Goal: Task Accomplishment & Management: Use online tool/utility

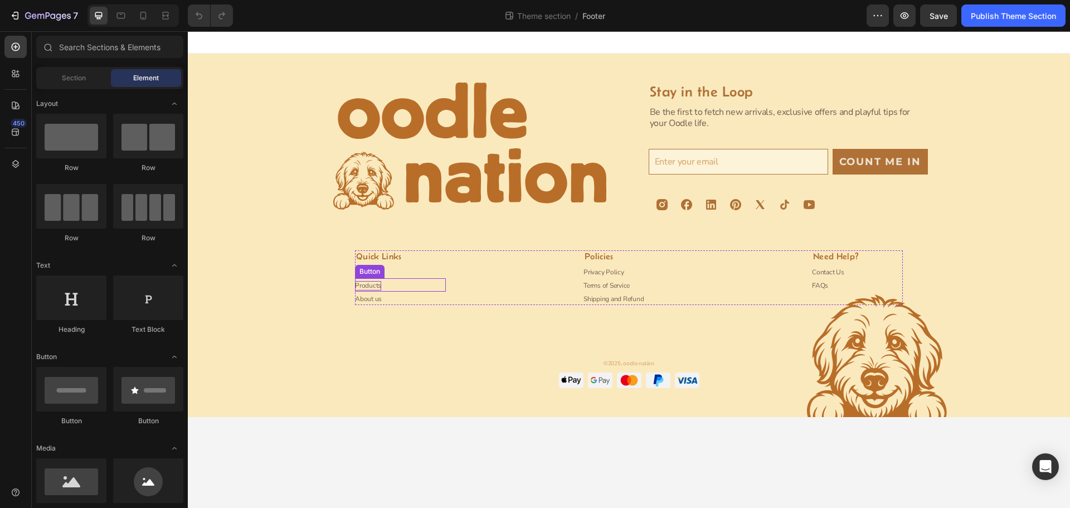
click at [373, 285] on p "Products" at bounding box center [368, 285] width 26 height 9
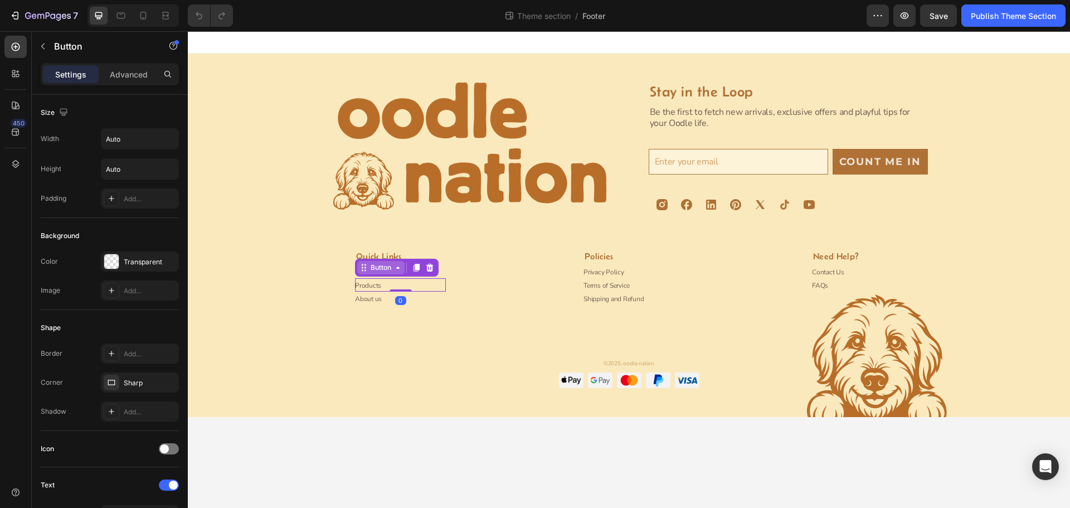
click at [400, 269] on icon at bounding box center [397, 267] width 9 height 9
click at [376, 282] on p "Products" at bounding box center [368, 285] width 26 height 9
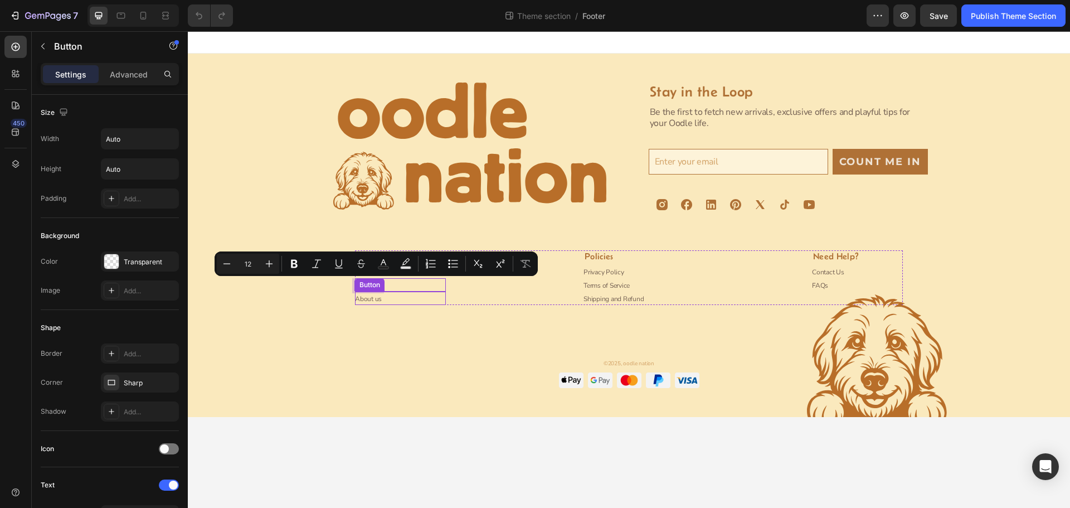
click at [399, 309] on div "Image Stay in the Loop Heading Be the first to fetch new arrivals, exclusive of…" at bounding box center [628, 249] width 855 height 334
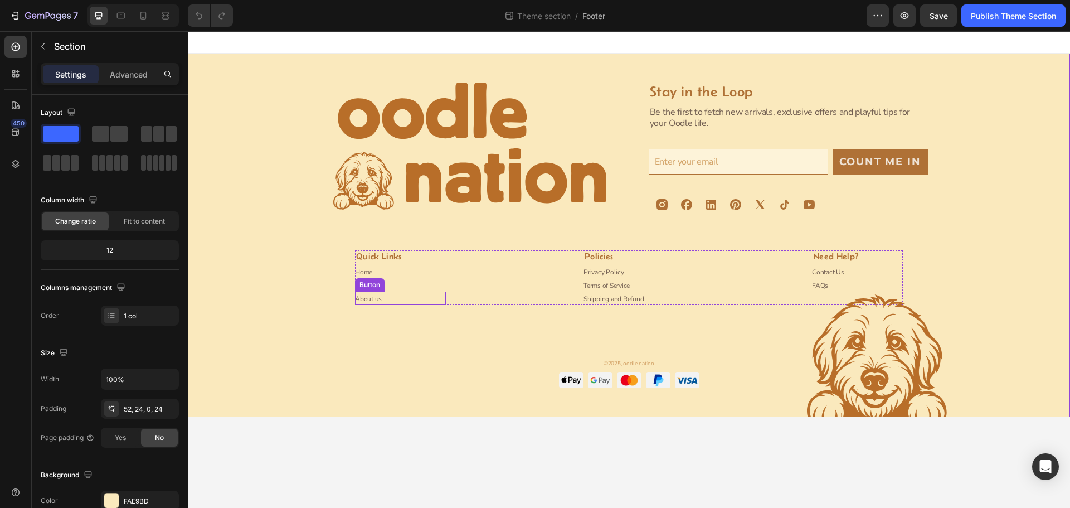
click at [382, 290] on div "Quick Links Heading Home Button Products Button About us Button" at bounding box center [400, 277] width 91 height 55
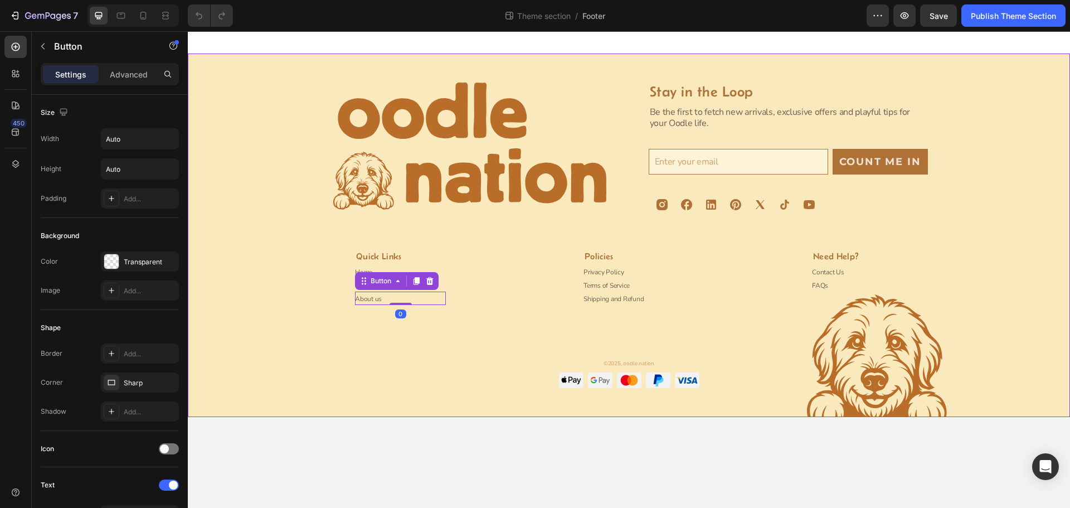
click at [399, 327] on div "Image Stay in the Loop Heading Be the first to fetch new arrivals, exclusive of…" at bounding box center [628, 249] width 855 height 334
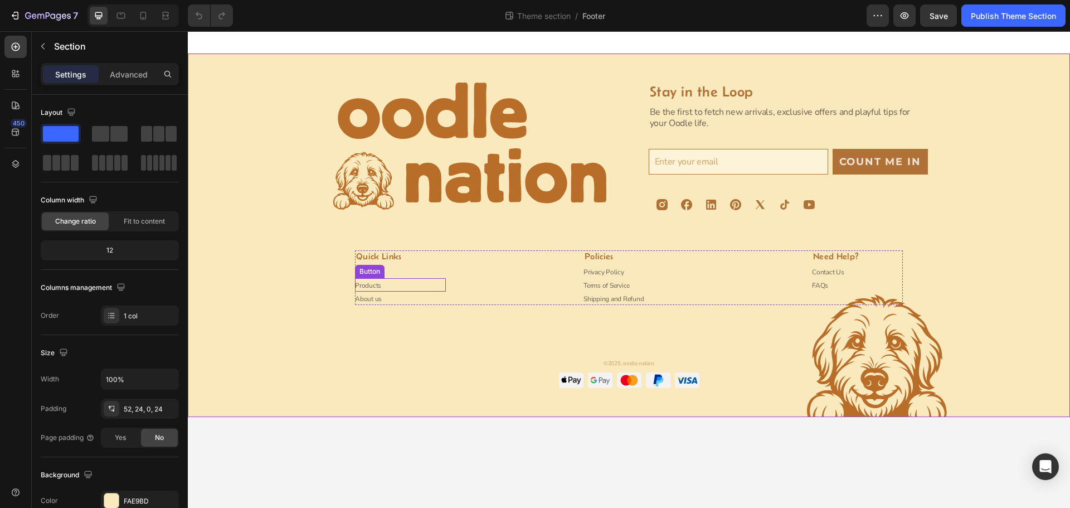
click at [387, 285] on div "Products Button" at bounding box center [400, 284] width 91 height 13
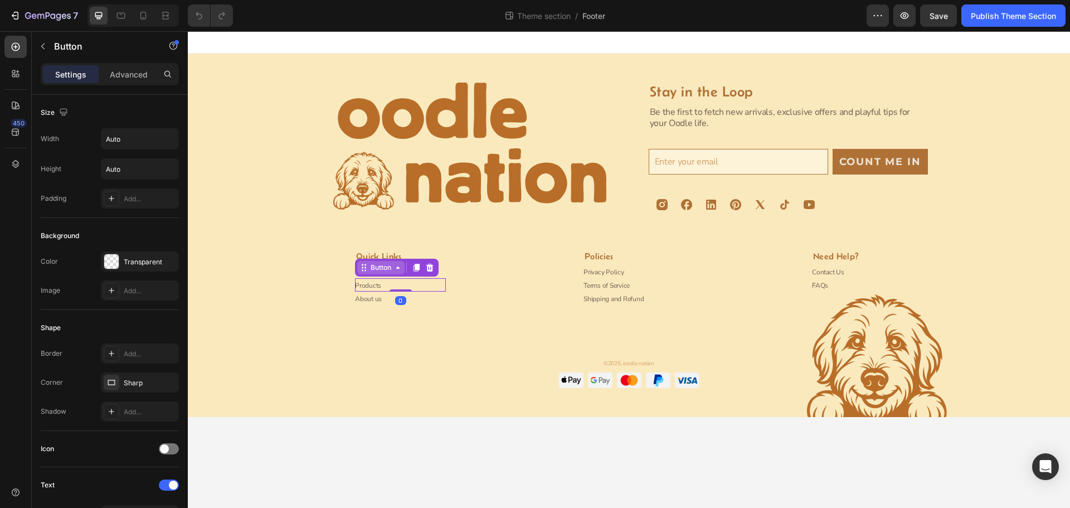
click at [400, 268] on icon at bounding box center [397, 267] width 9 height 9
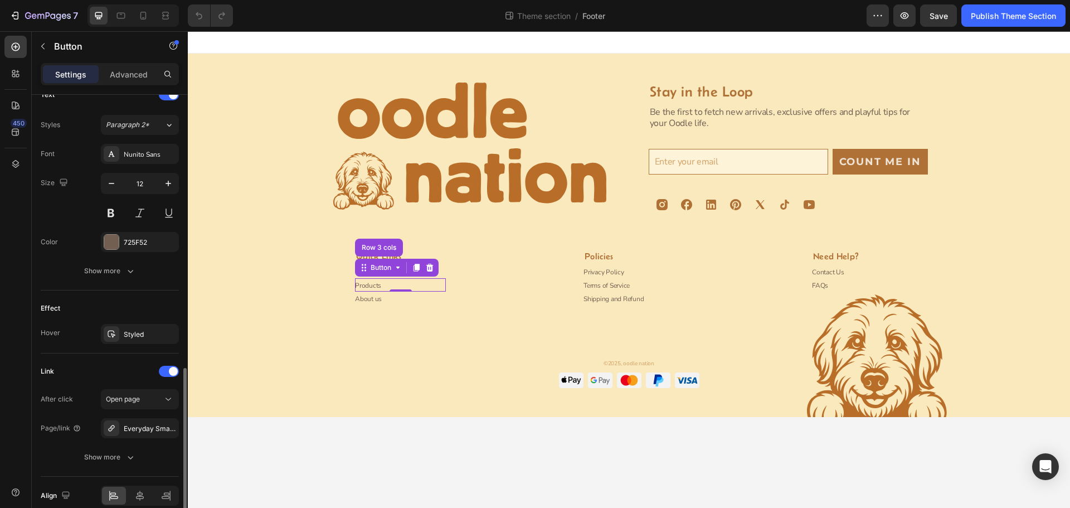
scroll to position [441, 0]
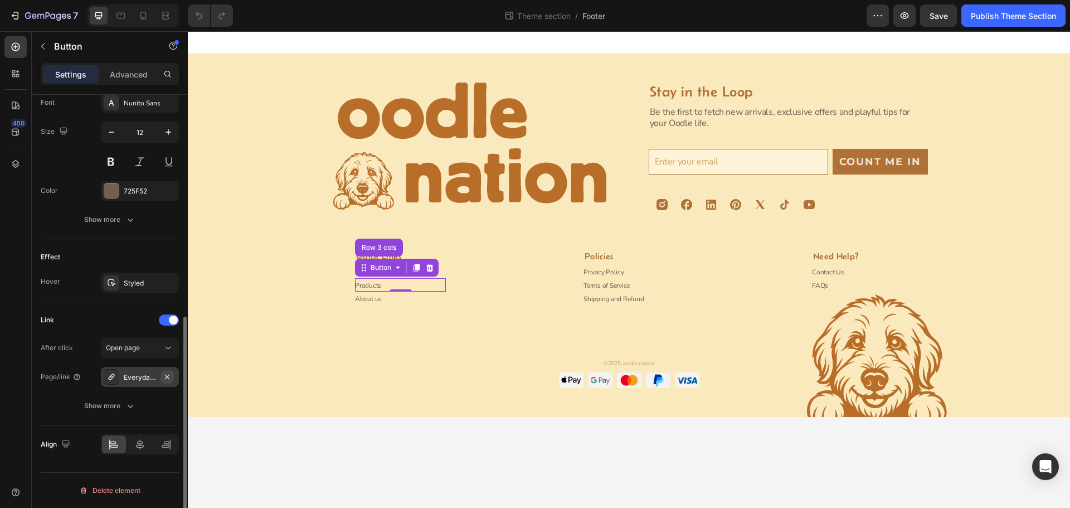
click at [167, 376] on icon "button" at bounding box center [167, 376] width 4 height 4
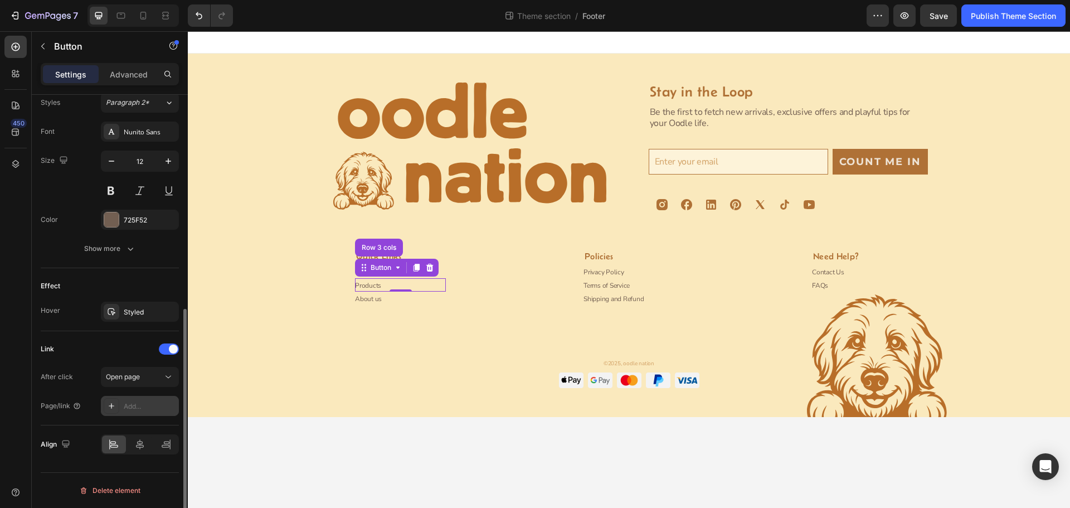
scroll to position [412, 0]
click at [168, 374] on icon at bounding box center [168, 376] width 11 height 11
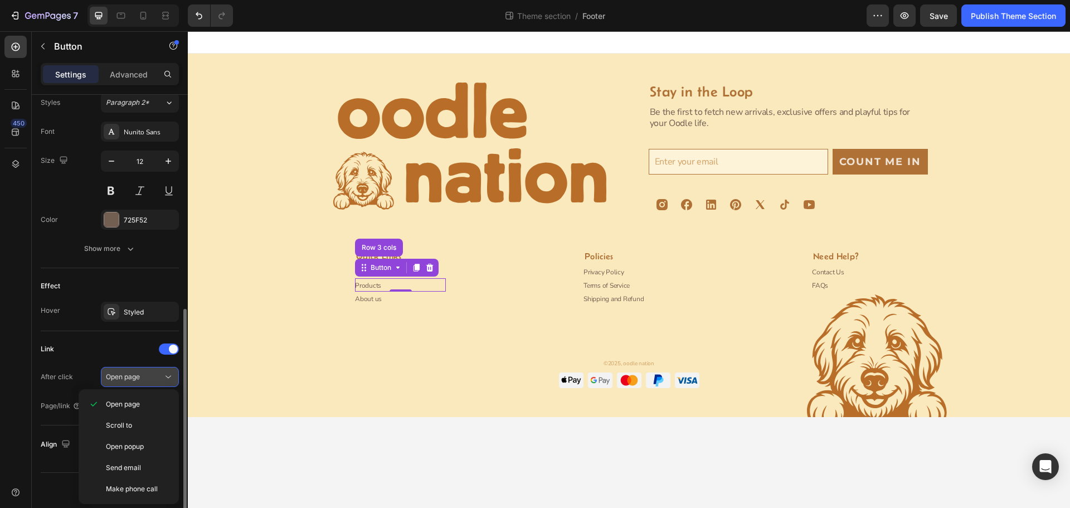
click at [168, 374] on icon at bounding box center [168, 376] width 11 height 11
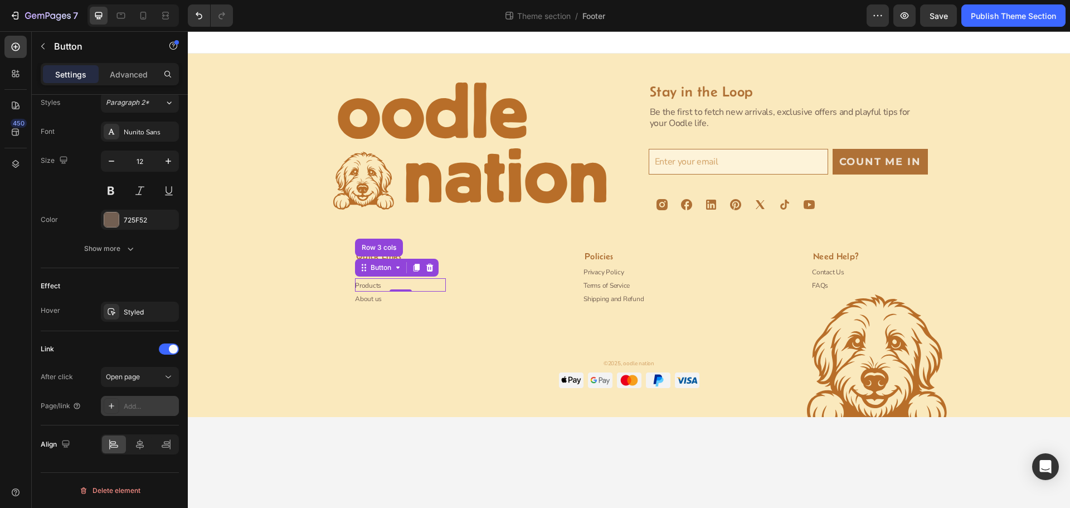
click at [112, 408] on icon at bounding box center [111, 405] width 9 height 9
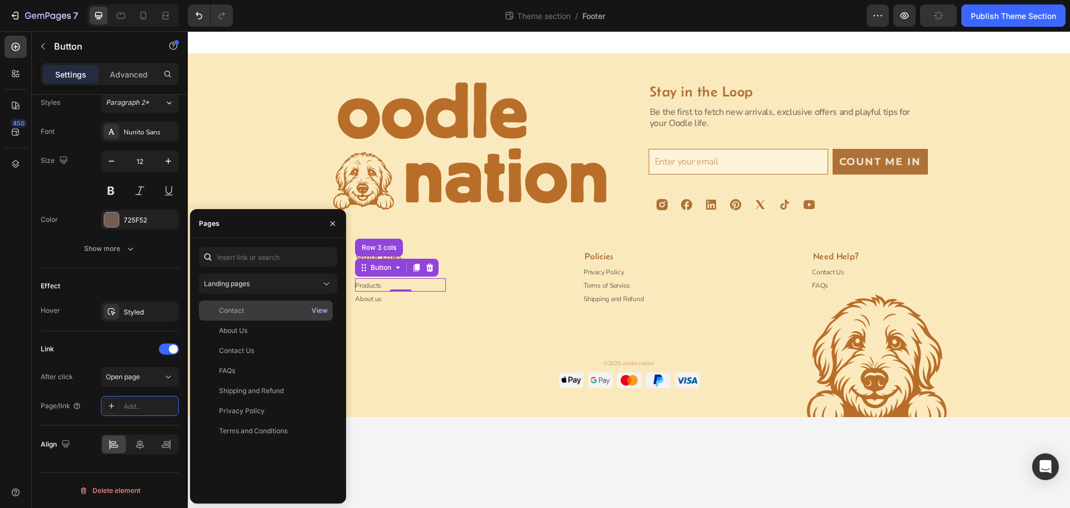
click at [319, 310] on div "View" at bounding box center [319, 310] width 16 height 10
click at [246, 255] on input "text" at bounding box center [268, 257] width 138 height 20
paste input "[URL][DOMAIN_NAME]"
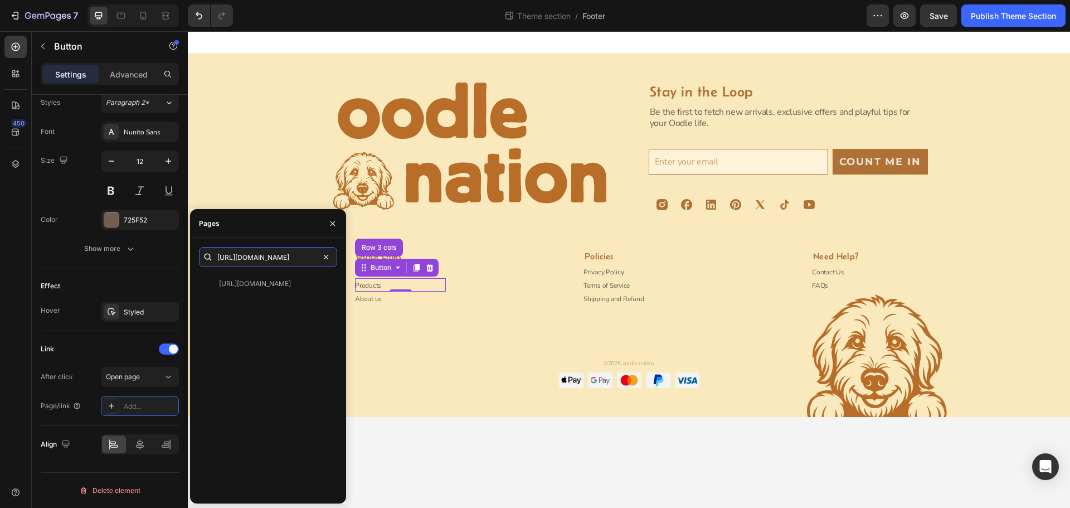
type input "[URL][DOMAIN_NAME]"
click at [294, 300] on div "[URL][DOMAIN_NAME] View" at bounding box center [268, 384] width 138 height 221
click at [250, 280] on div "[URL][DOMAIN_NAME]" at bounding box center [255, 284] width 72 height 10
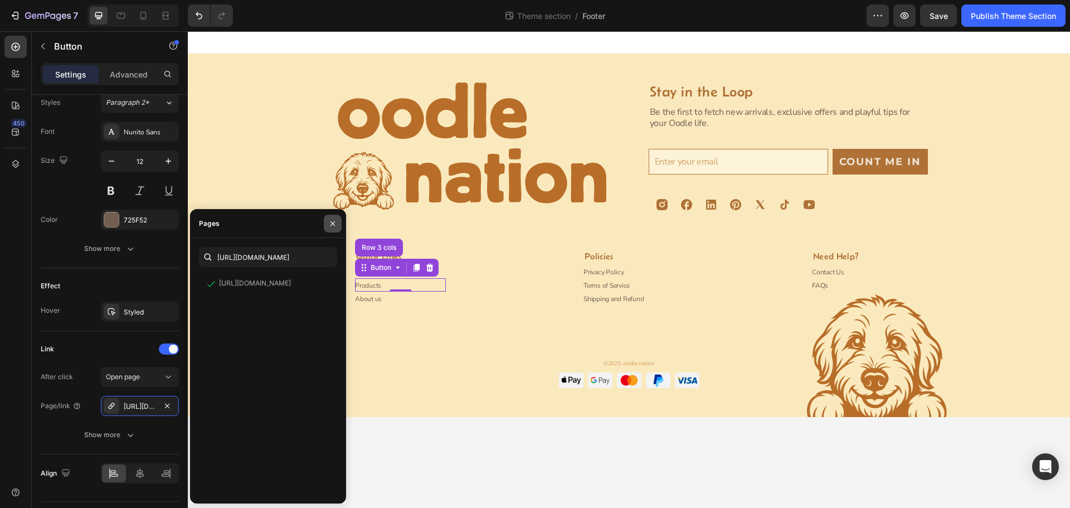
click at [335, 218] on button "button" at bounding box center [333, 223] width 18 height 18
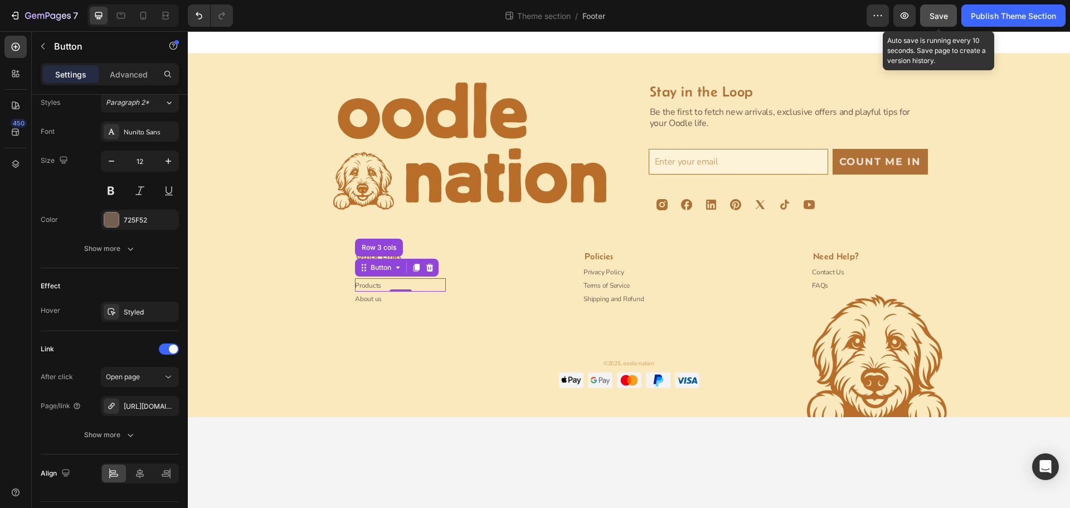
click at [929, 13] on span "Save" at bounding box center [938, 15] width 18 height 9
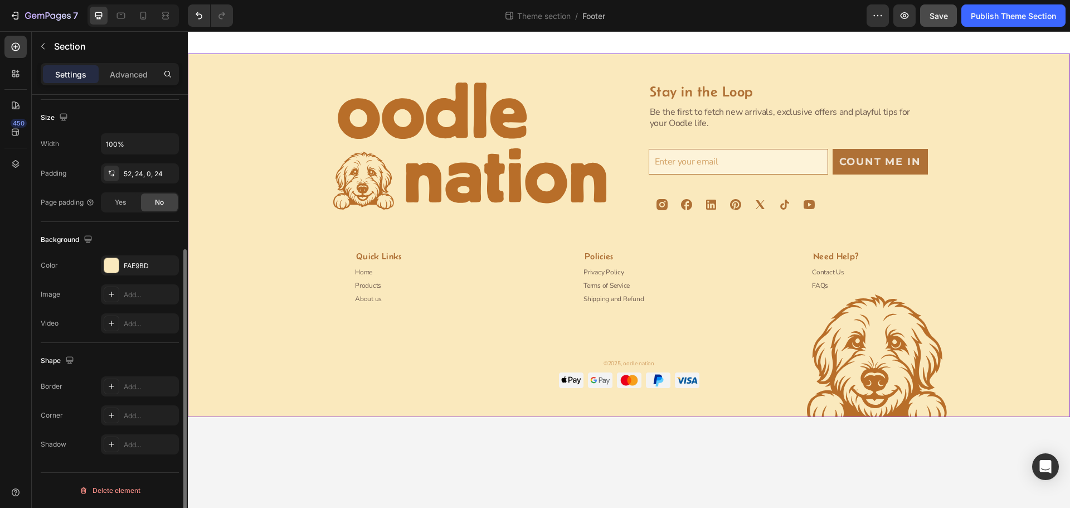
click at [441, 315] on div "Image Stay in the Loop Heading Be the first to fetch new arrivals, exclusive of…" at bounding box center [628, 249] width 855 height 334
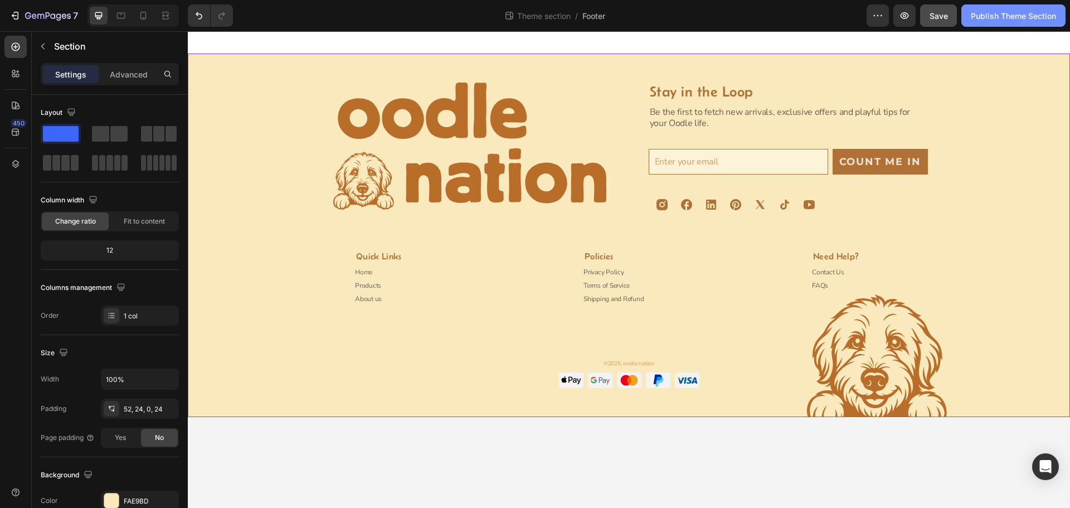
click at [987, 18] on div "Publish Theme Section" at bounding box center [1013, 16] width 85 height 12
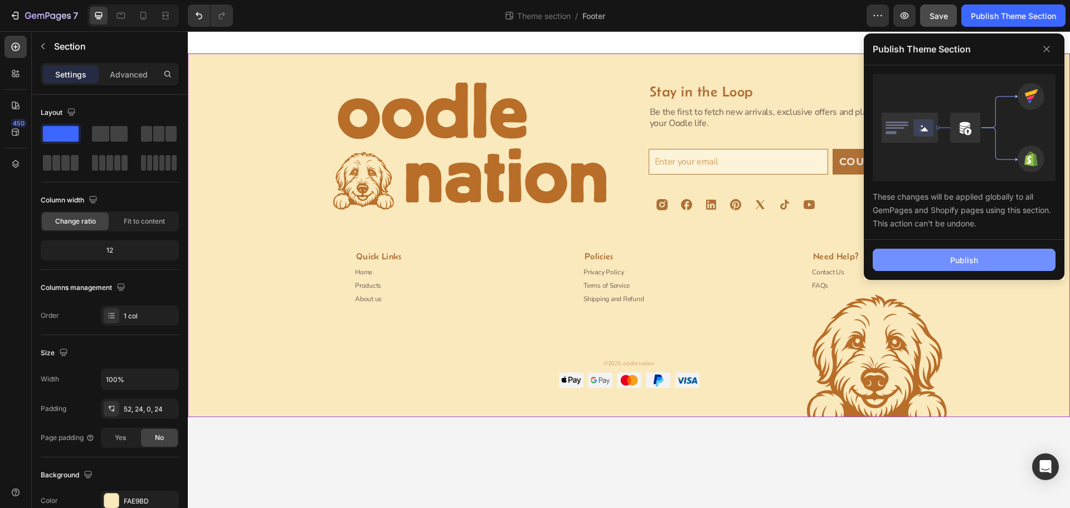
click at [952, 254] on div "Publish" at bounding box center [964, 260] width 28 height 12
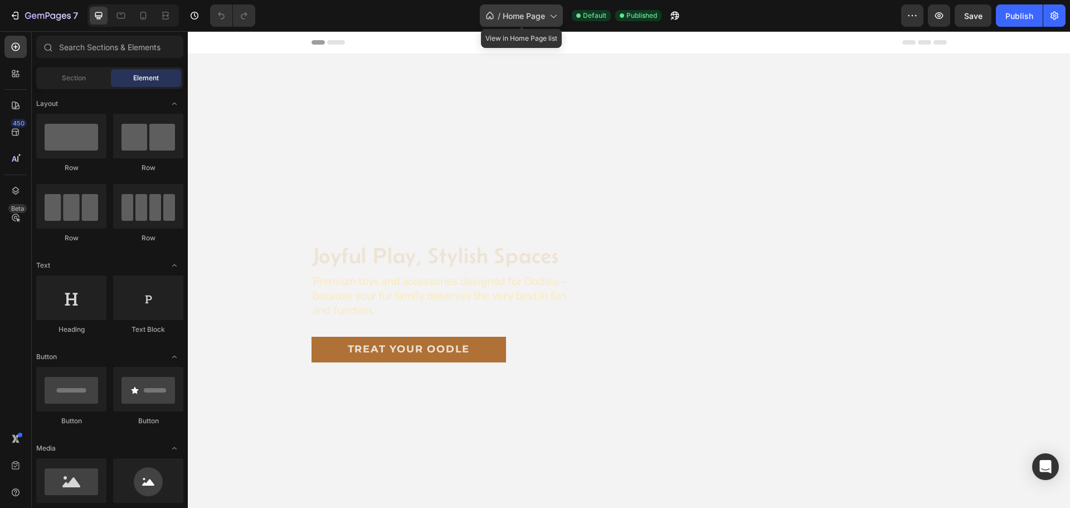
click at [503, 15] on span "Home Page" at bounding box center [524, 16] width 42 height 12
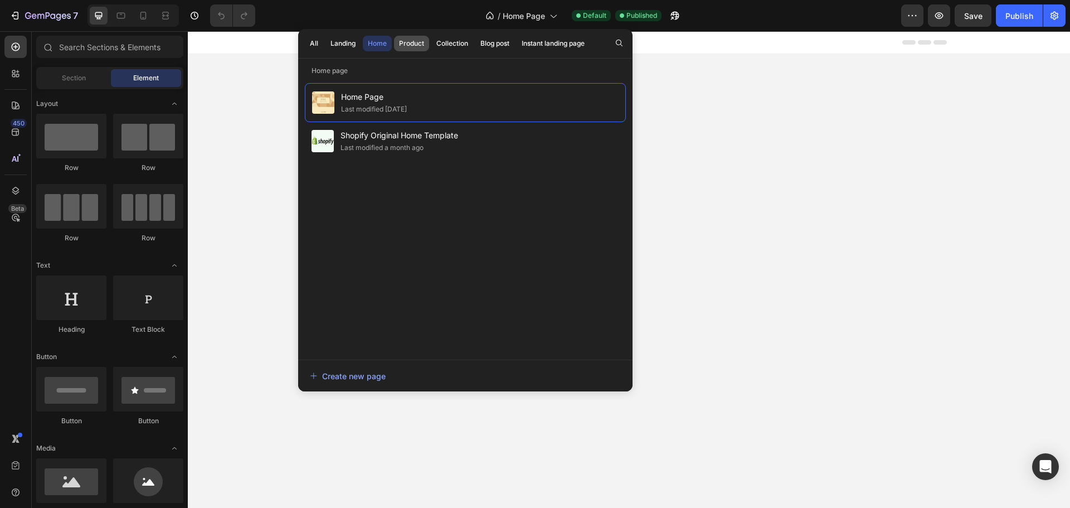
click at [411, 45] on div "Product" at bounding box center [411, 43] width 25 height 10
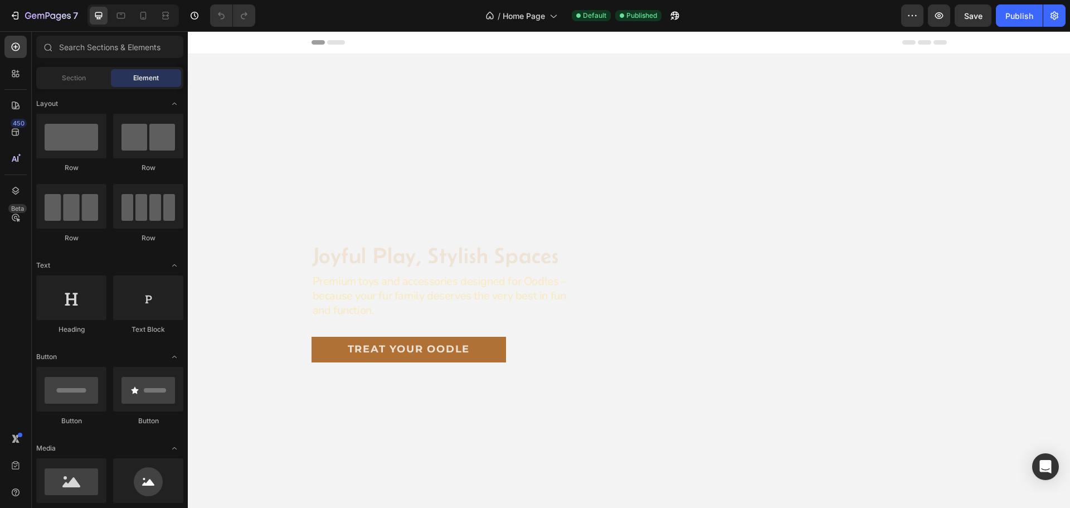
click at [754, 13] on div "/ Home Page Default Published" at bounding box center [582, 15] width 637 height 22
click at [416, 345] on p "Treat Your Oodle" at bounding box center [409, 349] width 123 height 14
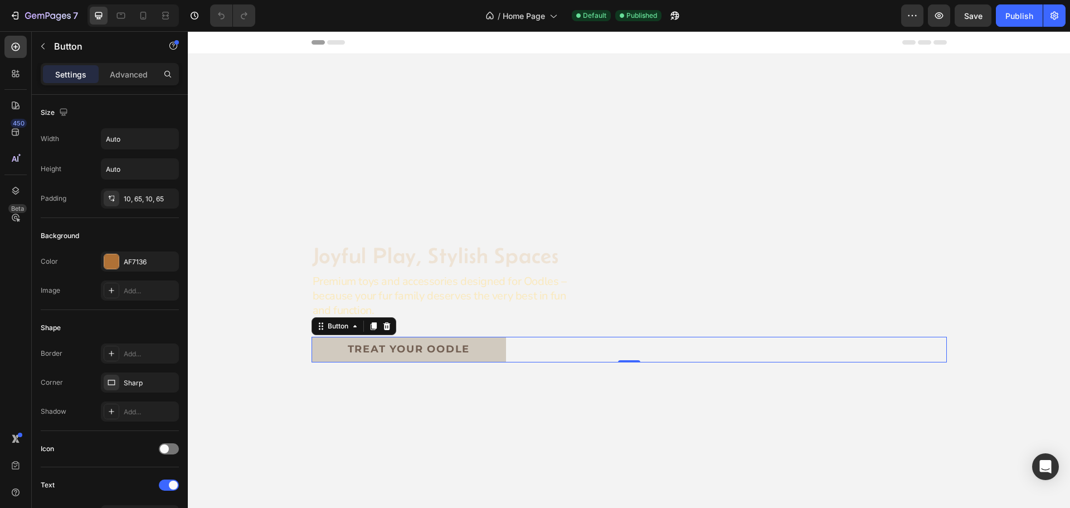
click at [484, 351] on link "Treat Your Oodle" at bounding box center [408, 349] width 195 height 26
click at [428, 345] on p "Treat Your Oodle" at bounding box center [409, 349] width 123 height 14
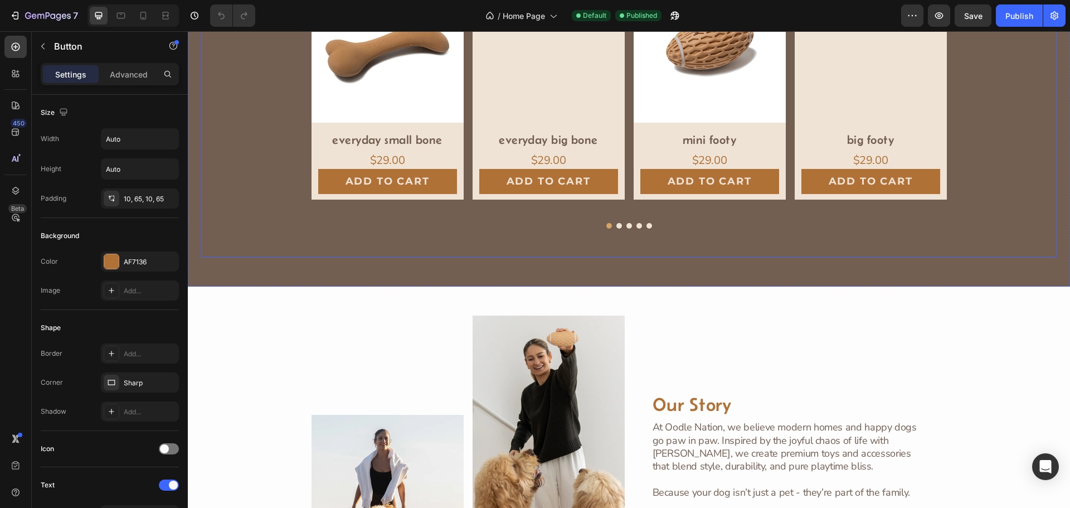
scroll to position [798, 0]
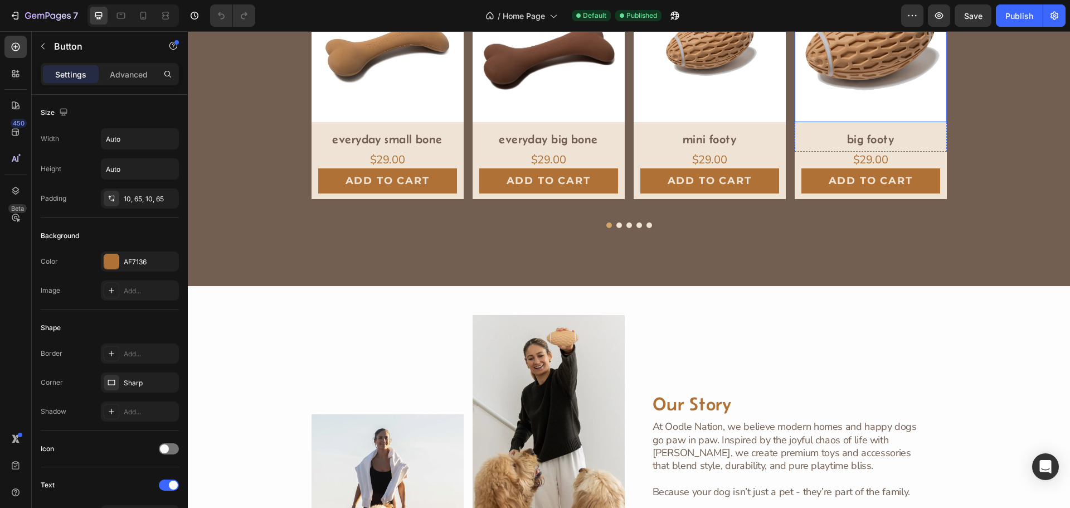
click at [853, 84] on img at bounding box center [870, 46] width 152 height 152
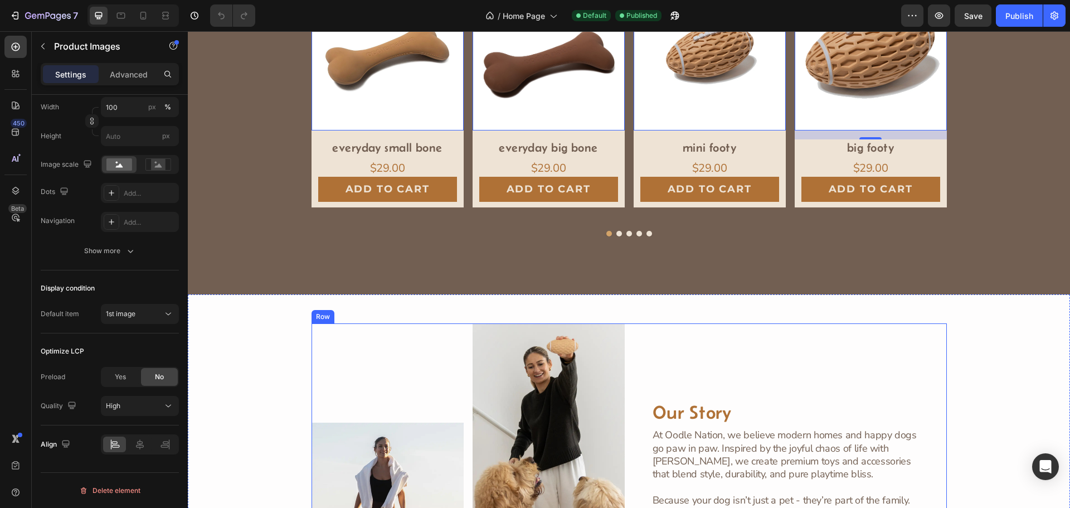
scroll to position [788, 0]
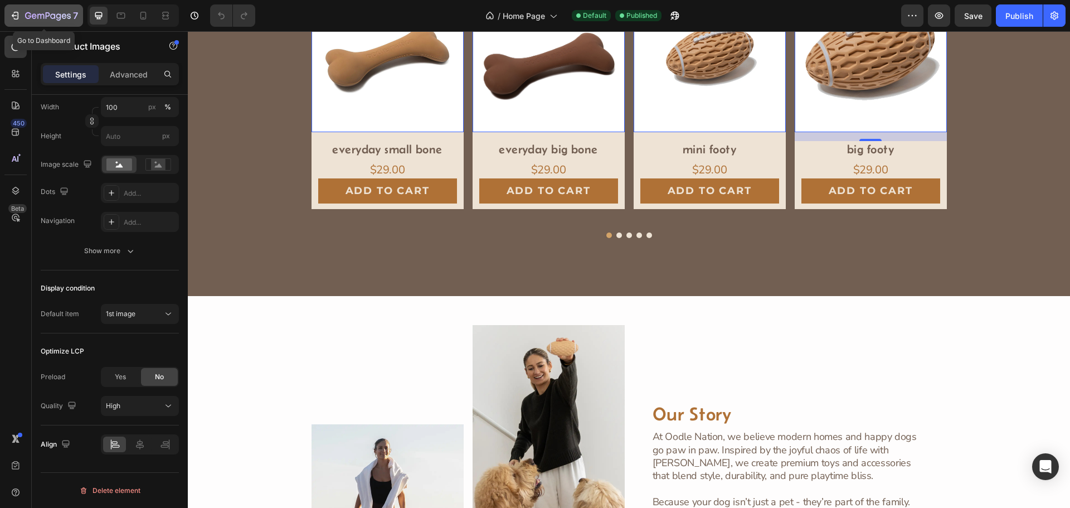
click at [12, 12] on icon "button" at bounding box center [14, 15] width 11 height 11
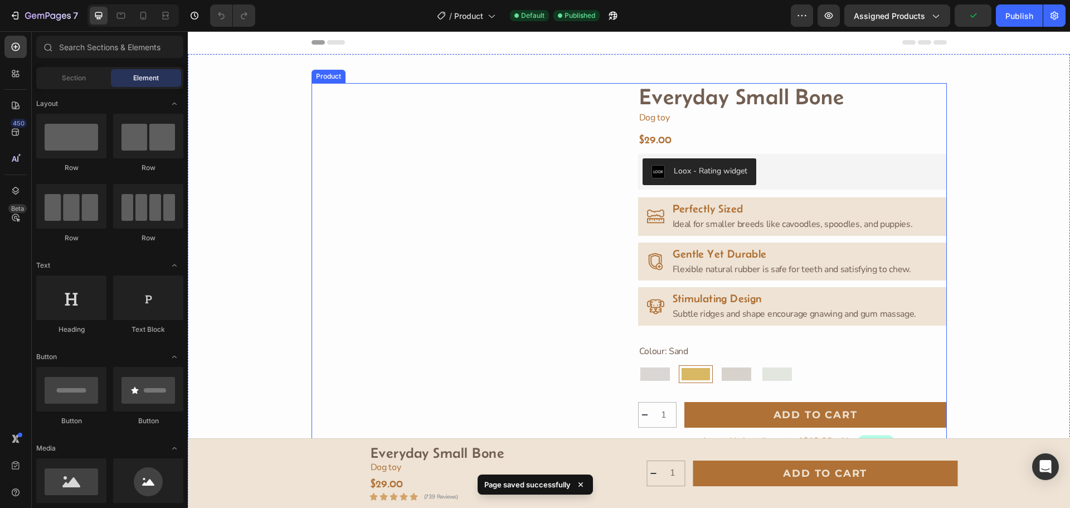
radio input "false"
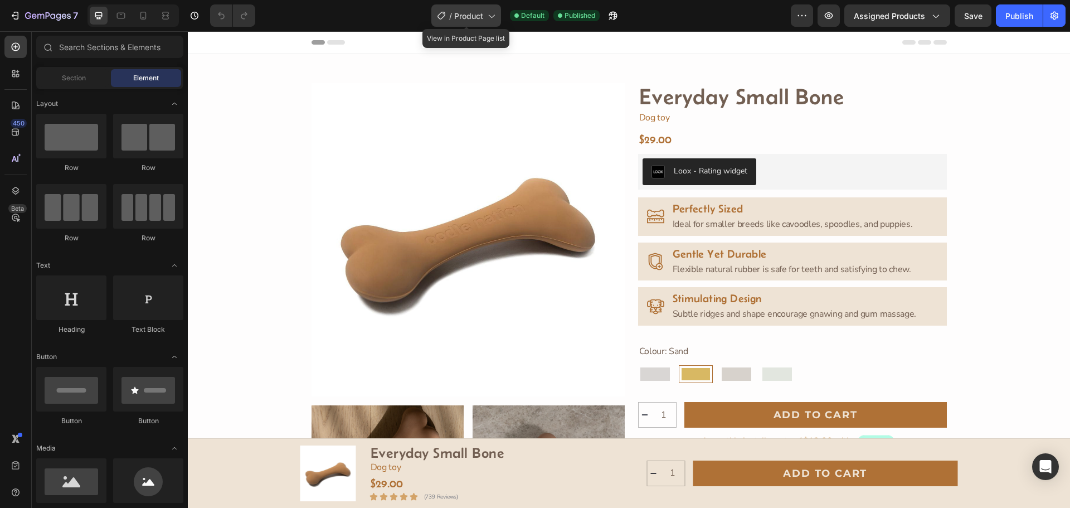
click at [485, 17] on div "/ Product" at bounding box center [466, 15] width 70 height 22
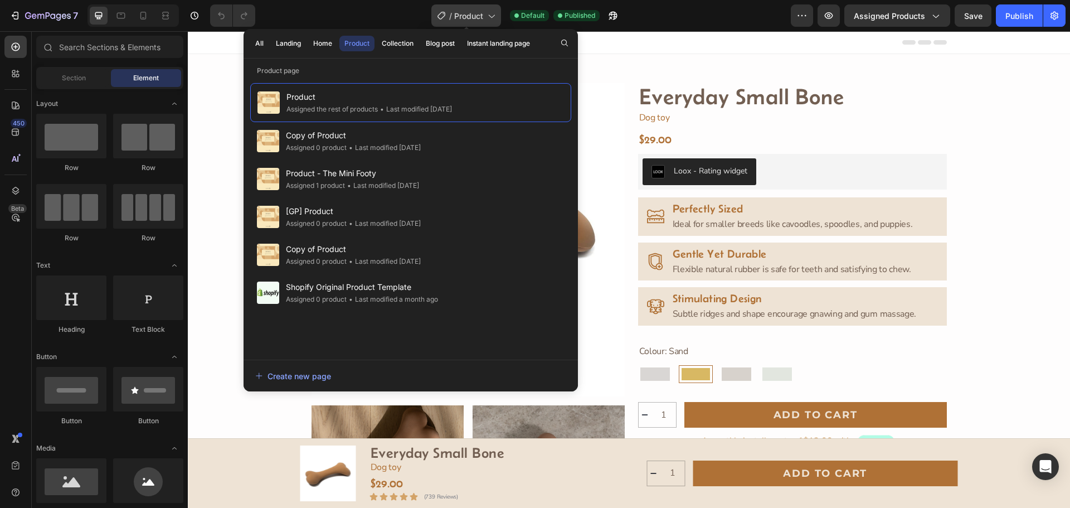
click at [486, 15] on icon at bounding box center [490, 15] width 11 height 11
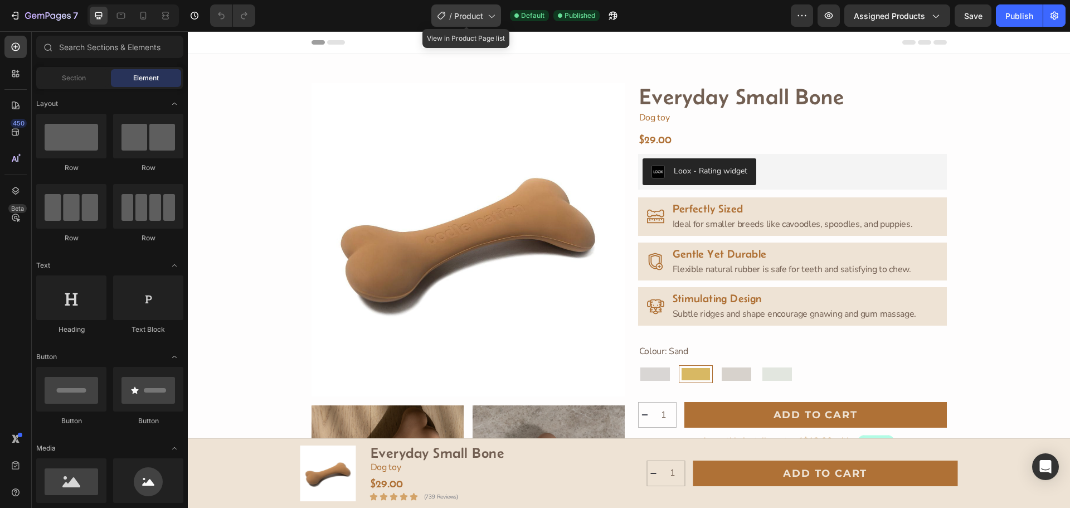
click at [487, 13] on icon at bounding box center [490, 15] width 11 height 11
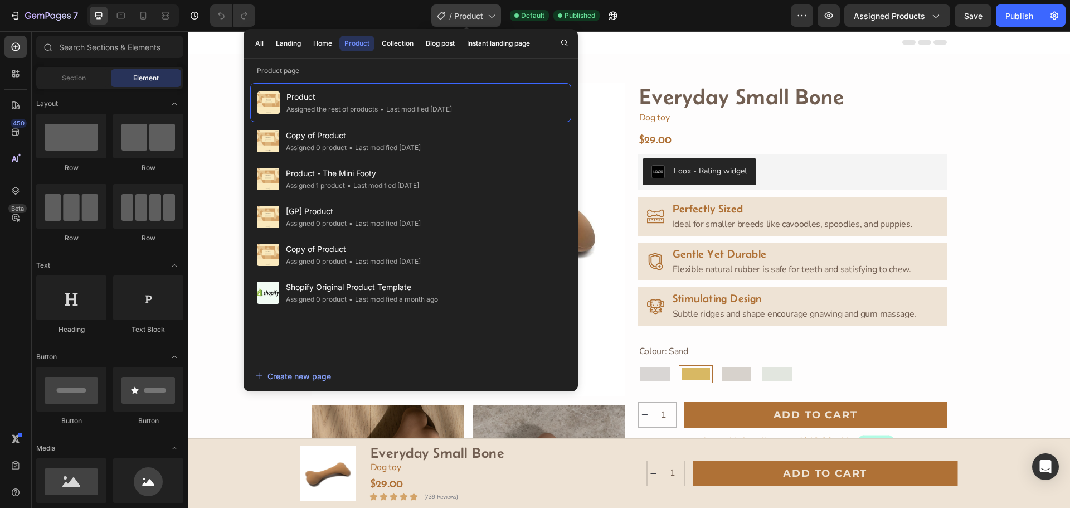
click at [487, 13] on icon at bounding box center [490, 15] width 11 height 11
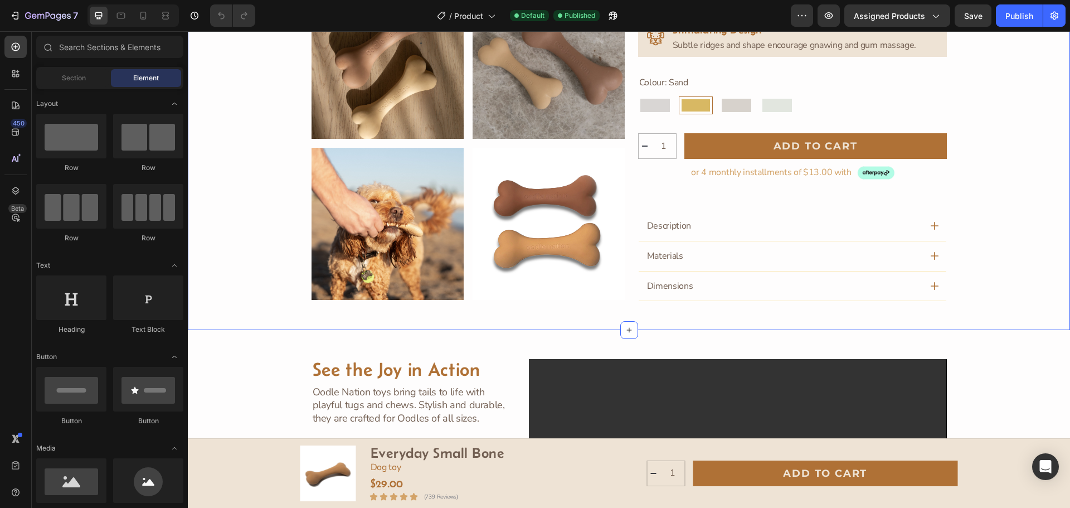
scroll to position [420, 0]
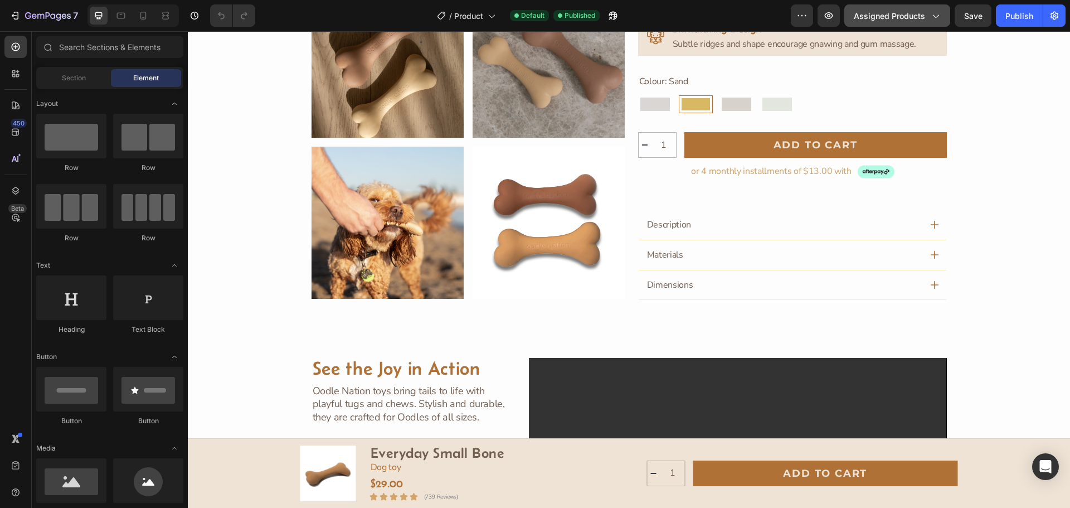
click at [925, 14] on span "Assigned Products" at bounding box center [889, 16] width 71 height 12
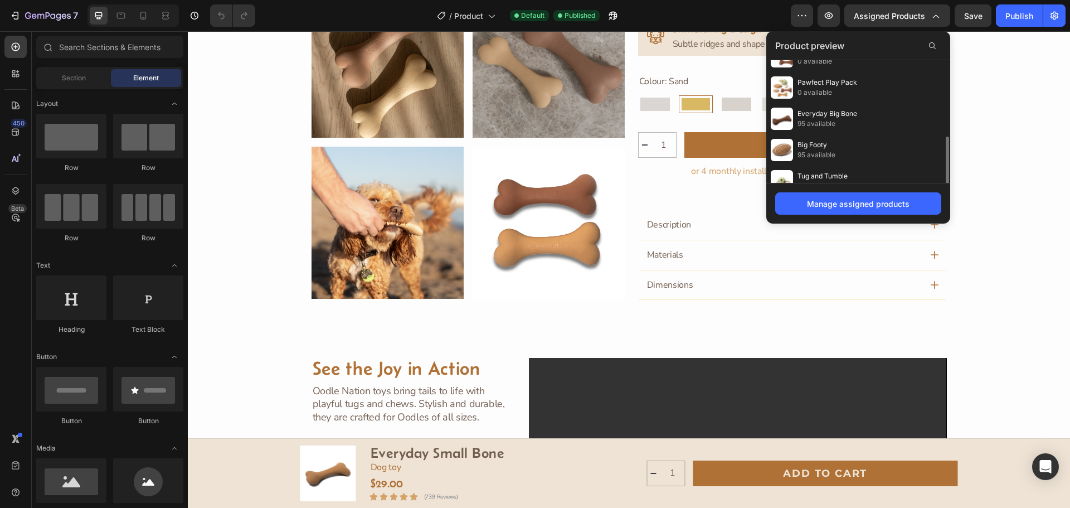
scroll to position [127, 0]
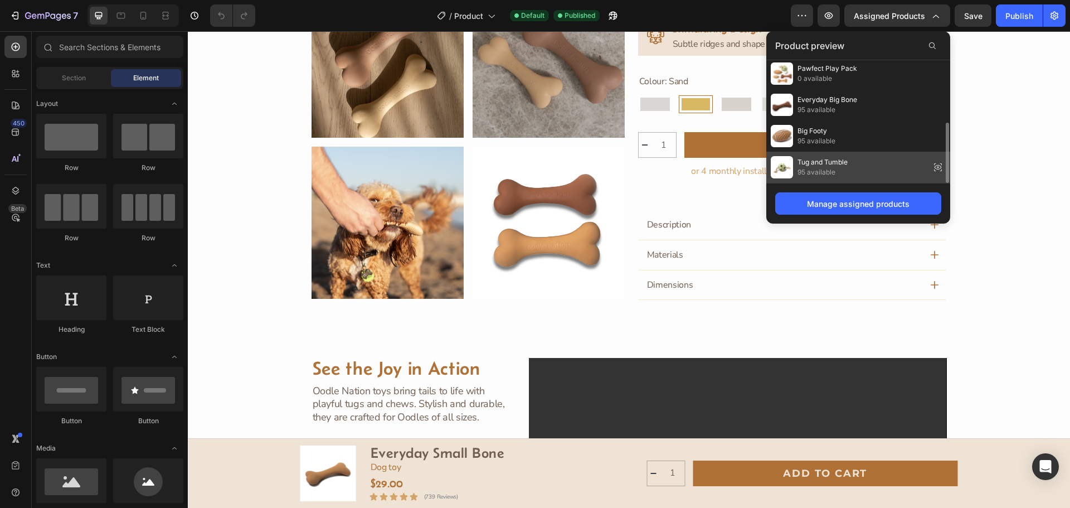
click at [826, 162] on span "Tug and Tumble" at bounding box center [822, 162] width 50 height 10
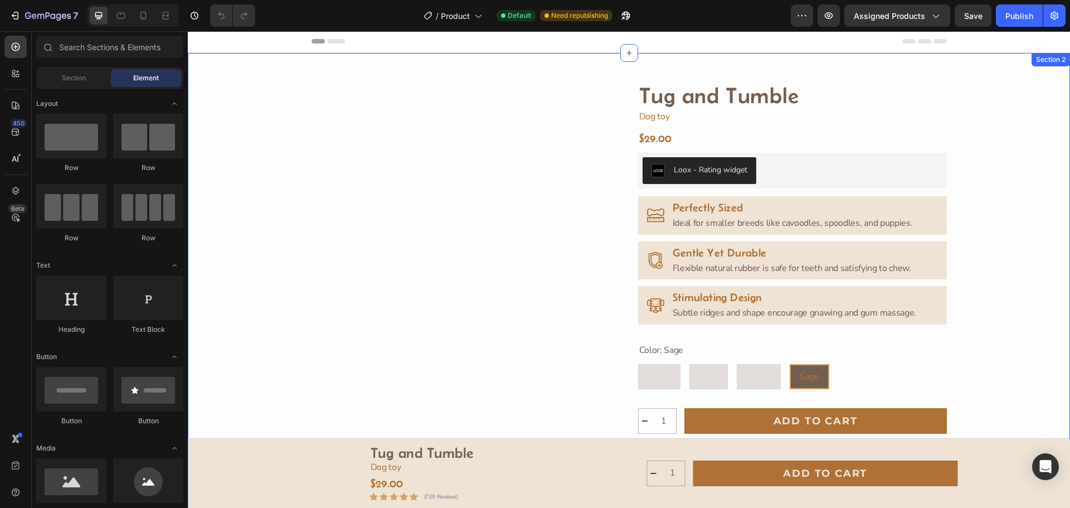
scroll to position [0, 0]
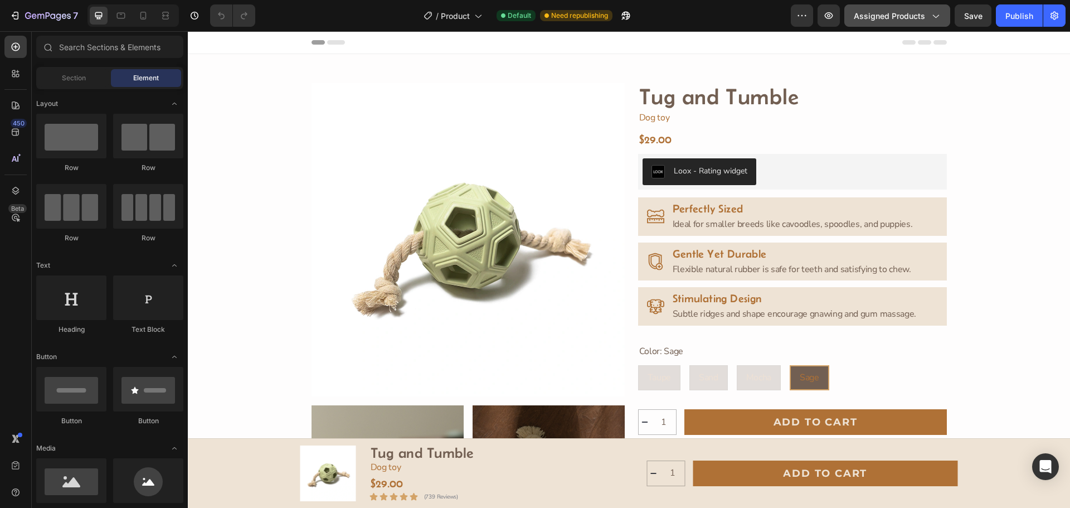
click at [939, 18] on icon "button" at bounding box center [934, 15] width 11 height 11
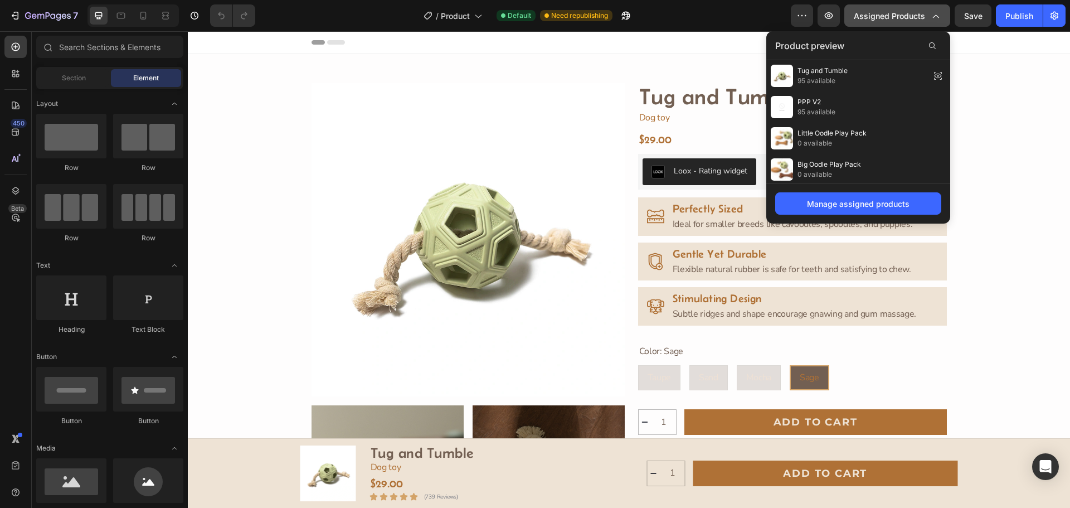
click at [933, 12] on icon "button" at bounding box center [934, 15] width 11 height 11
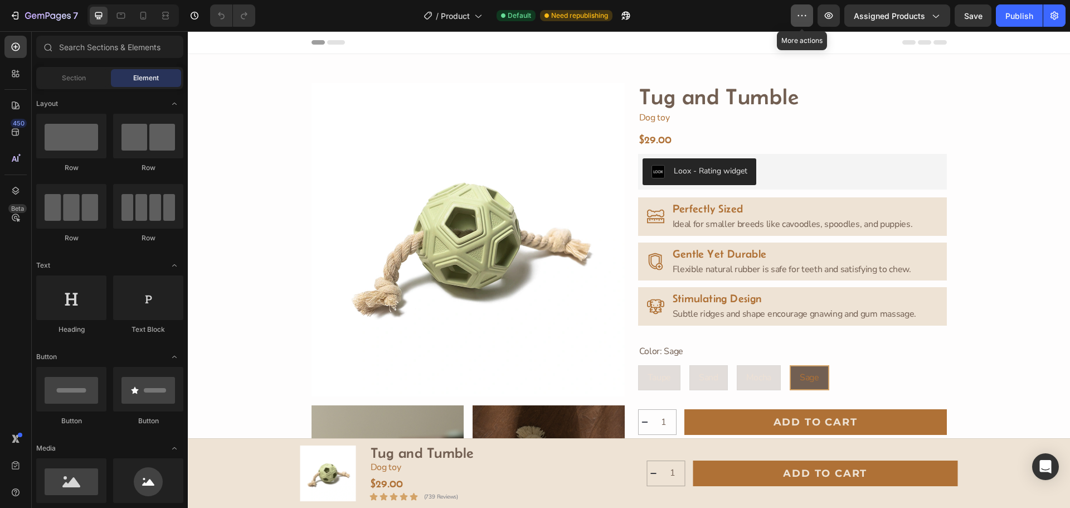
click at [806, 15] on icon "button" at bounding box center [801, 15] width 11 height 11
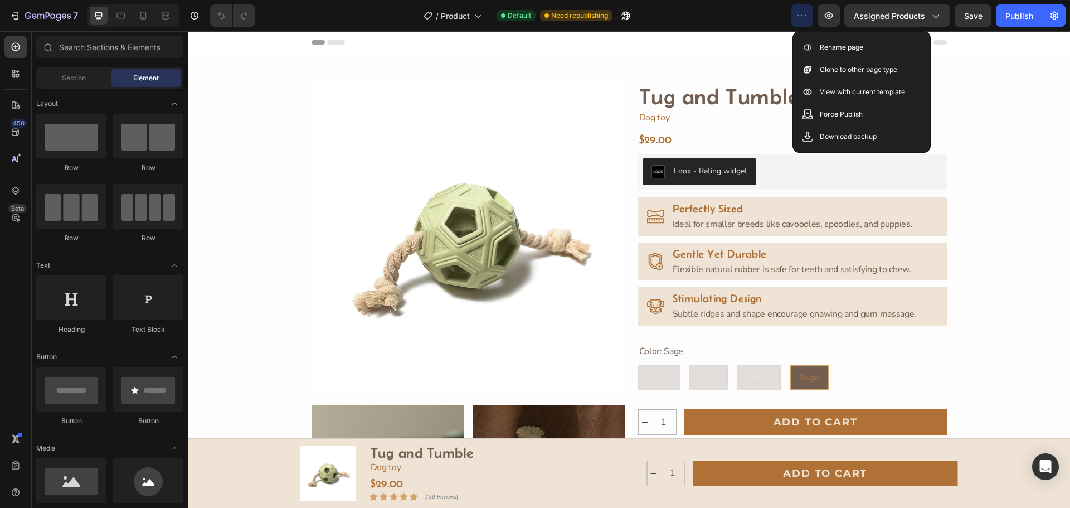
click at [806, 15] on icon "button" at bounding box center [801, 15] width 11 height 11
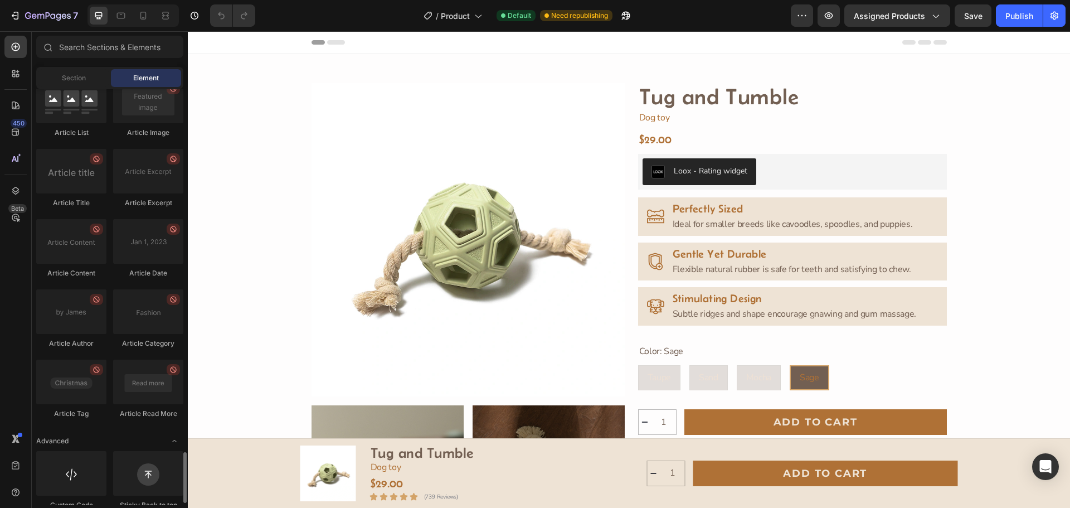
scroll to position [2959, 0]
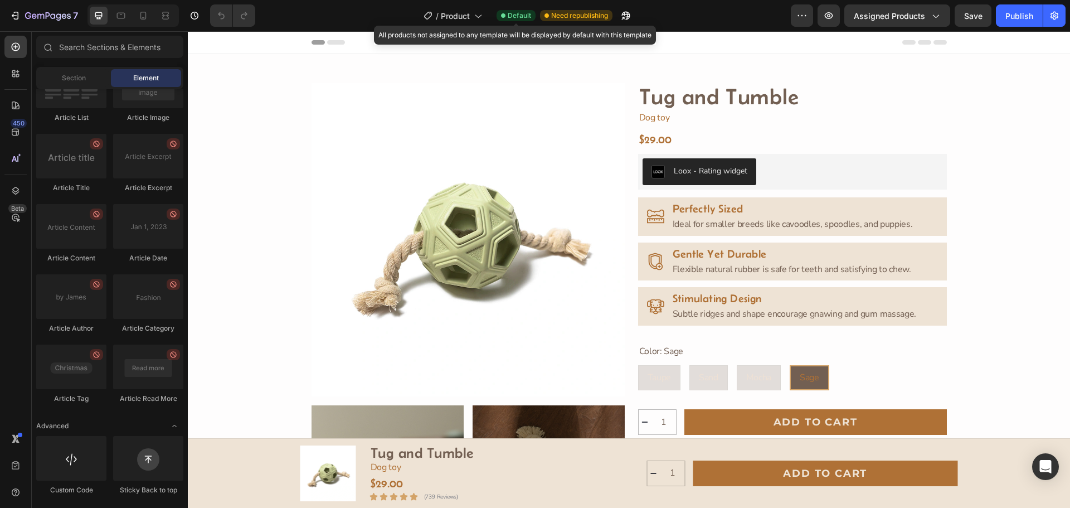
click at [522, 13] on span "Default" at bounding box center [519, 16] width 23 height 10
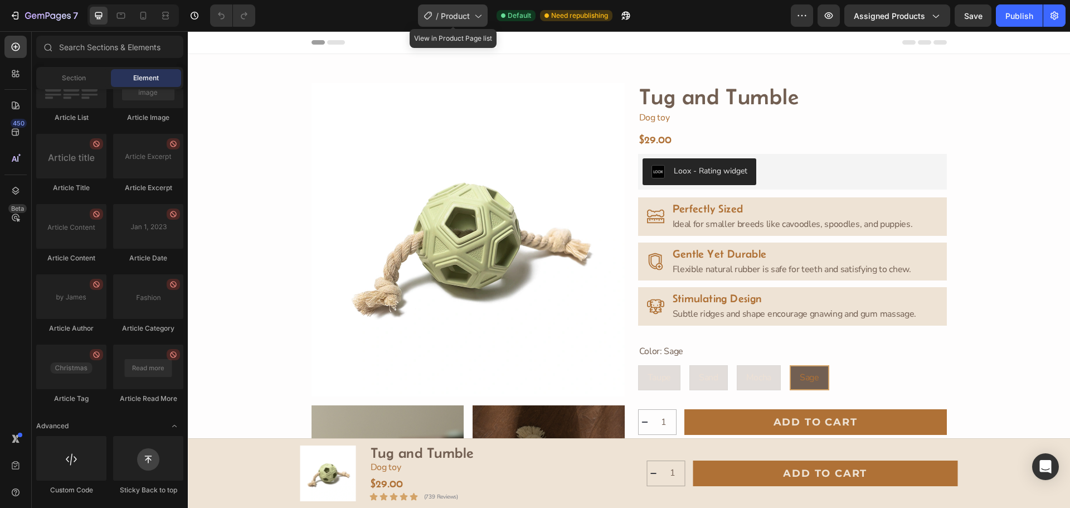
click at [481, 15] on icon at bounding box center [477, 15] width 11 height 11
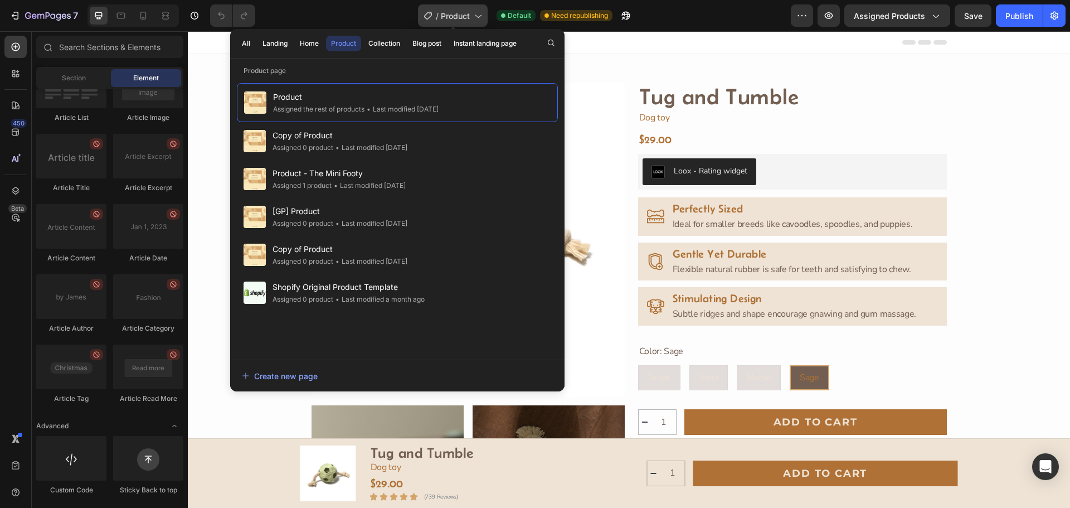
click at [481, 15] on icon at bounding box center [477, 15] width 11 height 11
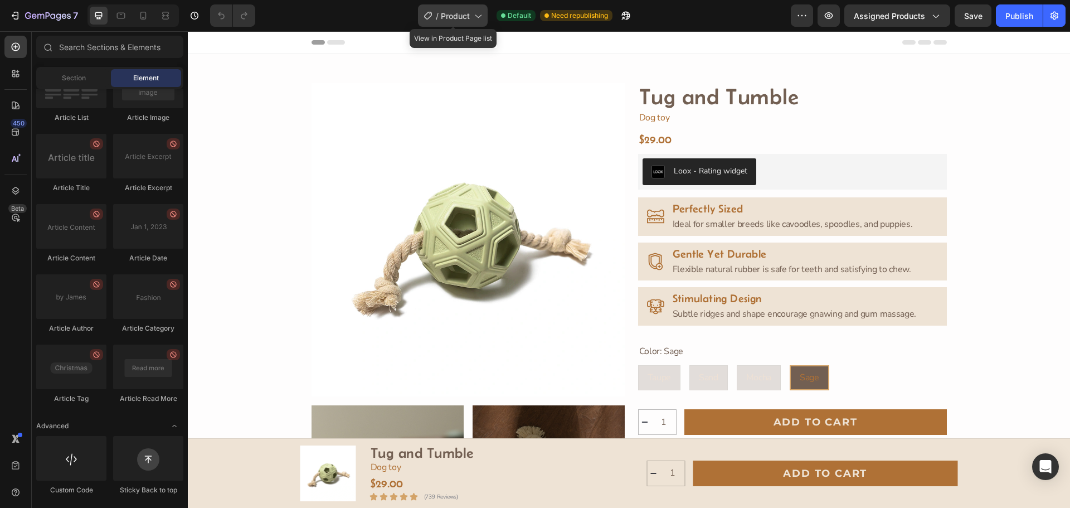
click at [481, 15] on icon at bounding box center [477, 15] width 11 height 11
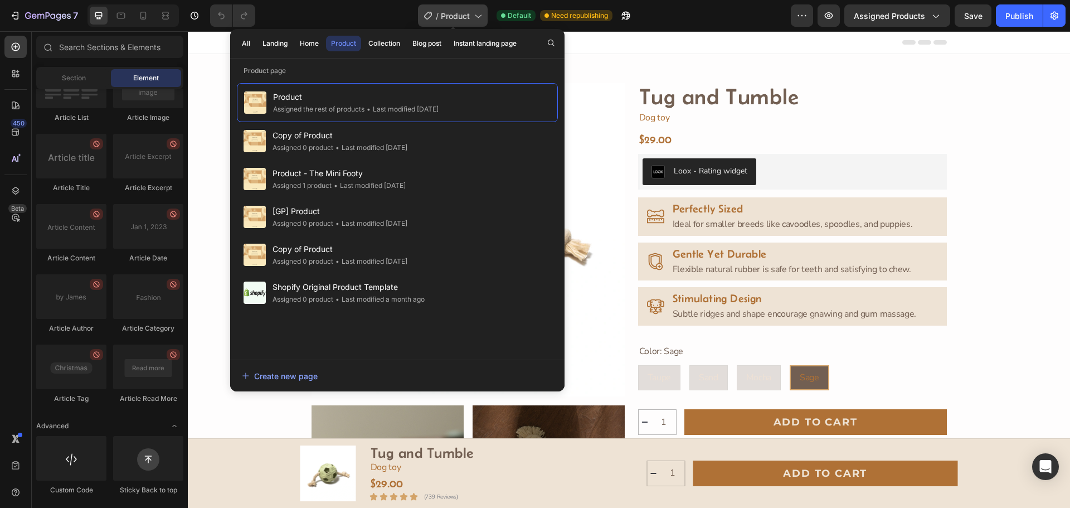
click at [481, 15] on icon at bounding box center [477, 15] width 11 height 11
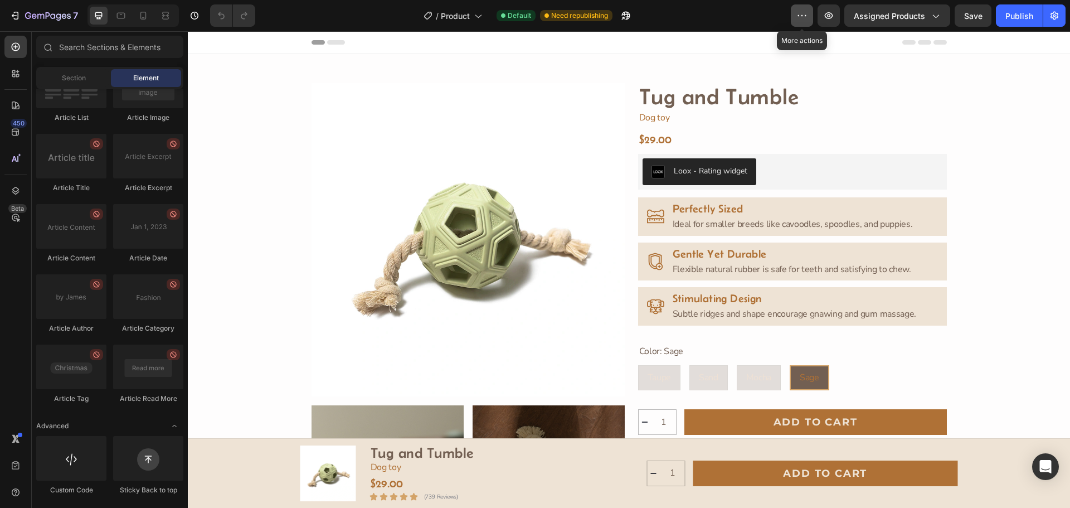
click at [803, 21] on icon "button" at bounding box center [801, 15] width 11 height 11
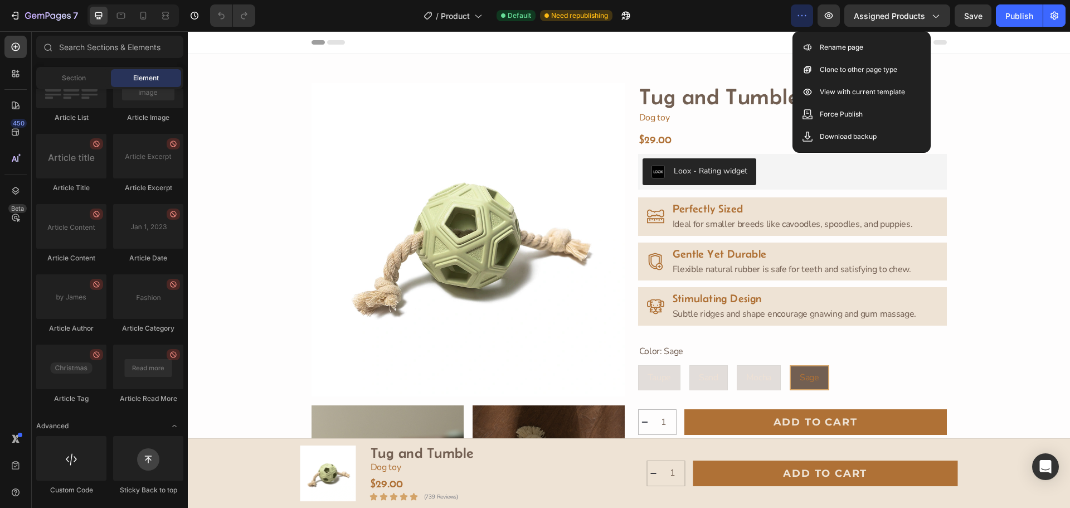
click at [802, 18] on icon "button" at bounding box center [801, 15] width 11 height 11
